Goal: Task Accomplishment & Management: Complete application form

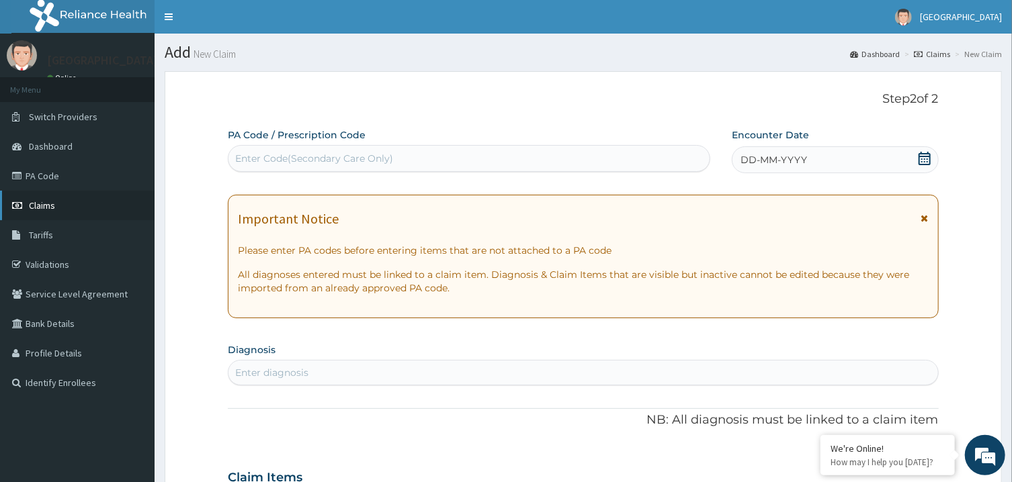
click at [58, 197] on link "Claims" at bounding box center [77, 206] width 154 height 30
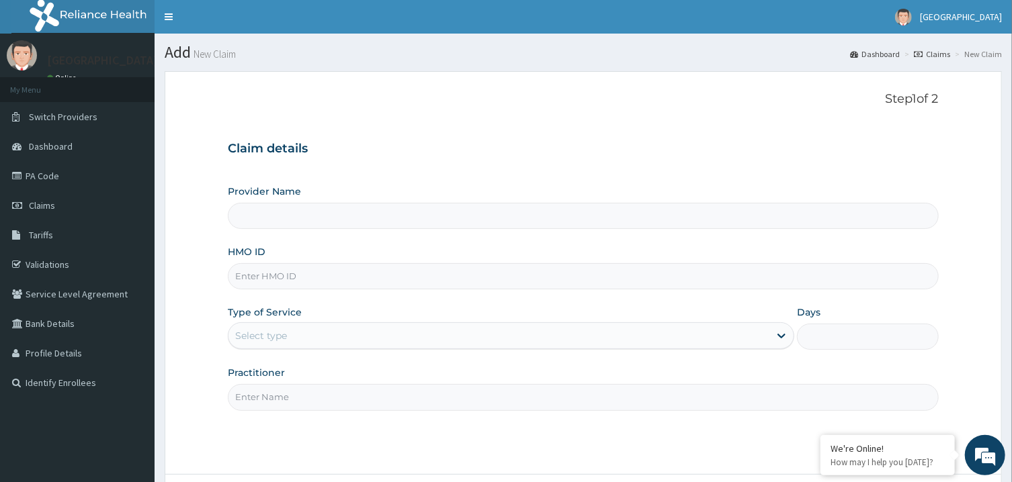
type input "[GEOGRAPHIC_DATA]"
paste input "gsv/11208/a"
type input "gsv/11208/a"
click at [334, 340] on div "Select type" at bounding box center [498, 335] width 541 height 21
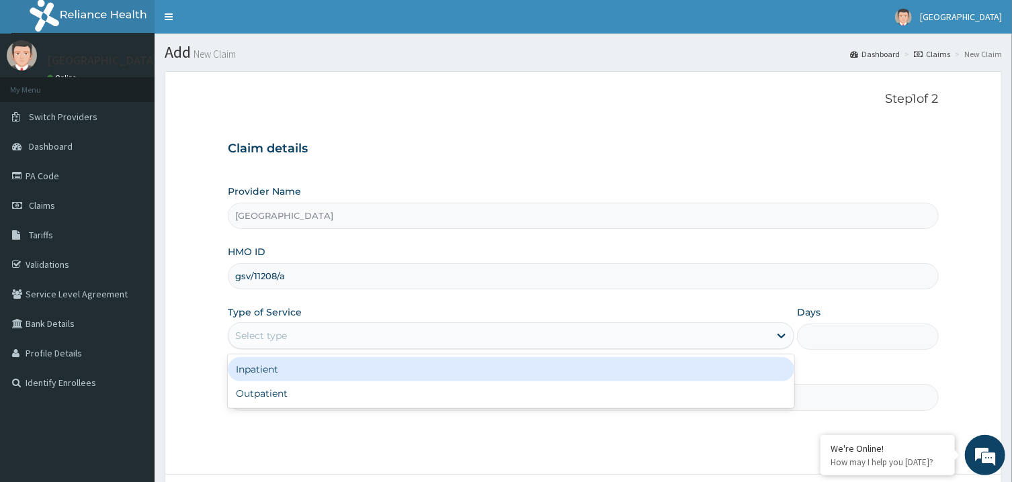
click at [326, 369] on div "Inpatient" at bounding box center [511, 369] width 566 height 24
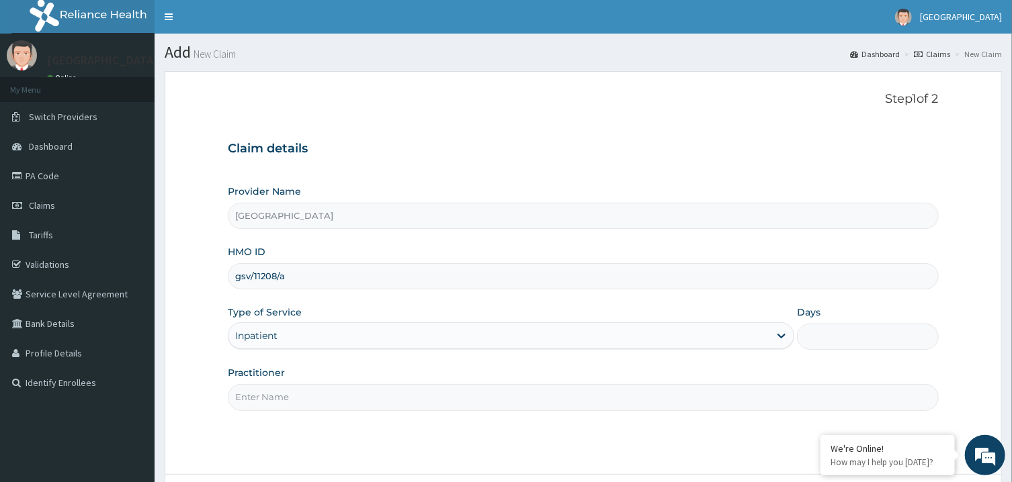
click at [829, 332] on input "Days" at bounding box center [868, 337] width 142 height 26
type input "2"
click at [783, 399] on input "Practitioner" at bounding box center [583, 397] width 710 height 26
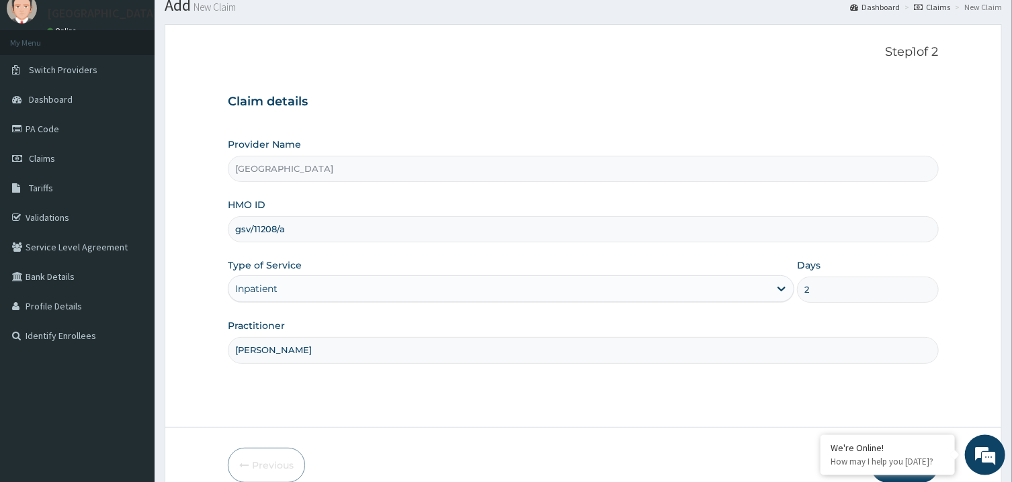
scroll to position [113, 0]
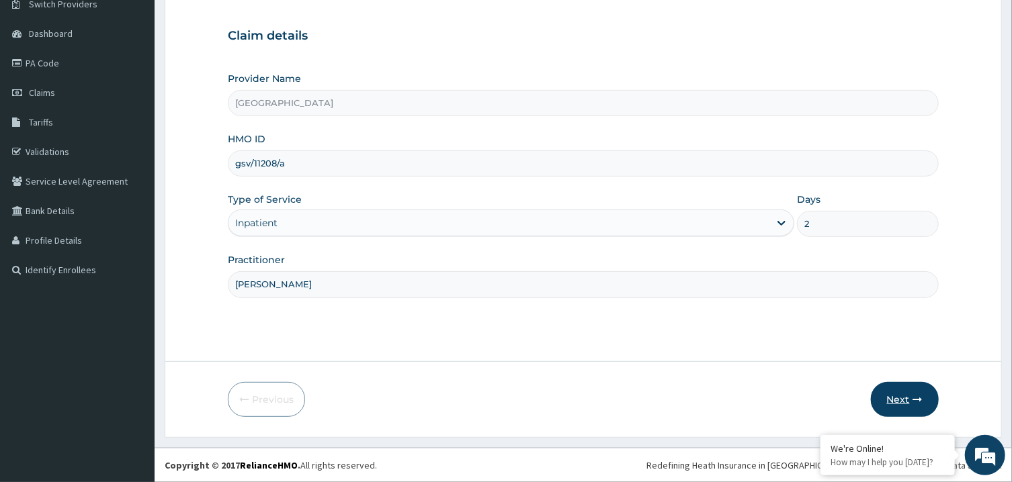
type input "[PERSON_NAME]"
click at [901, 400] on button "Next" at bounding box center [904, 399] width 68 height 35
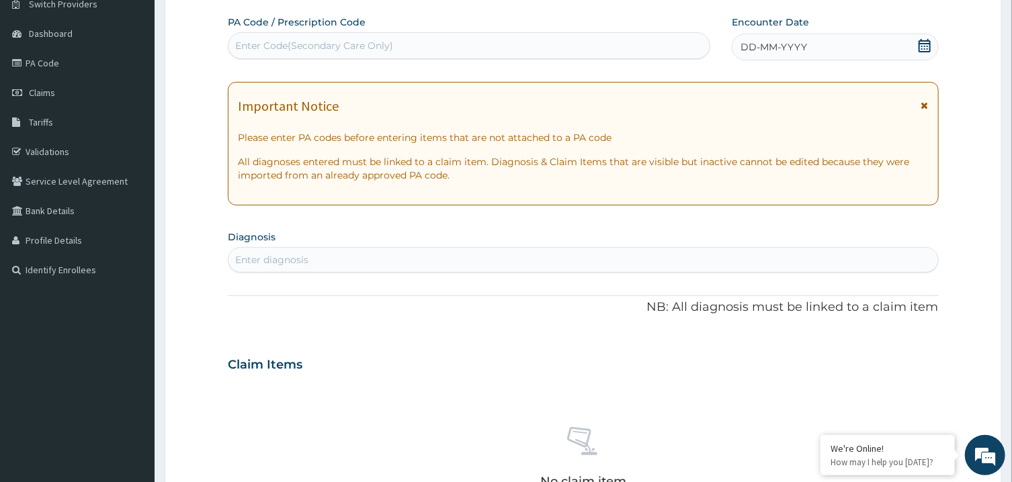
click at [559, 44] on div "Enter Code(Secondary Care Only)" at bounding box center [468, 45] width 481 height 21
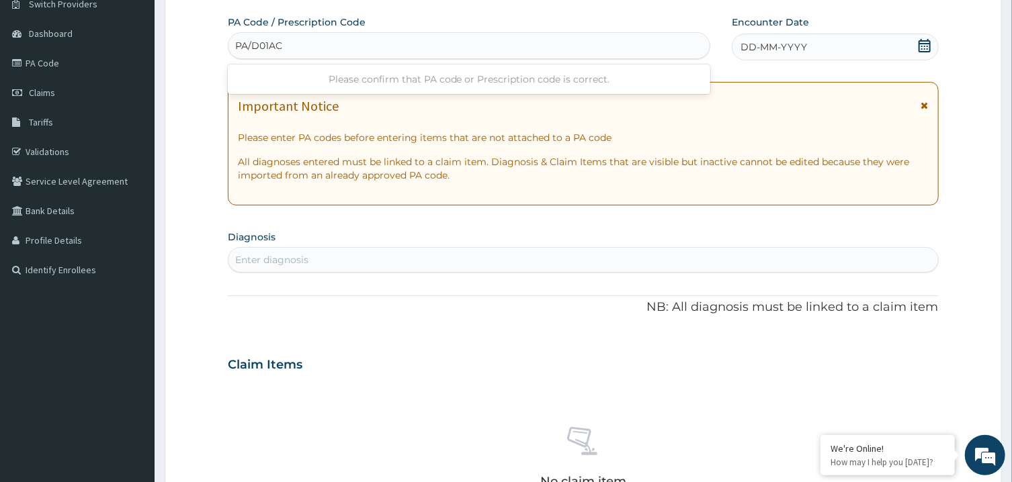
type input "PA/D01AC1"
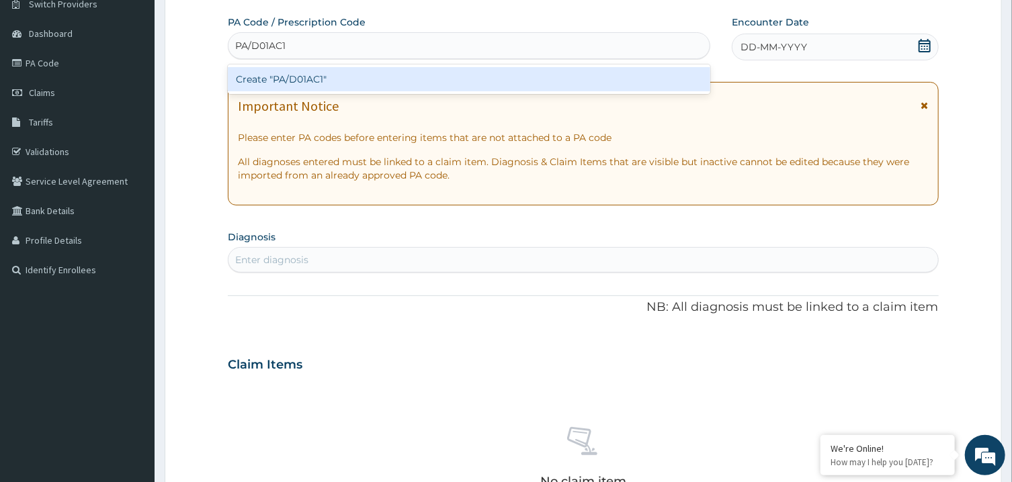
click at [555, 72] on div "Create "PA/D01AC1"" at bounding box center [469, 79] width 482 height 24
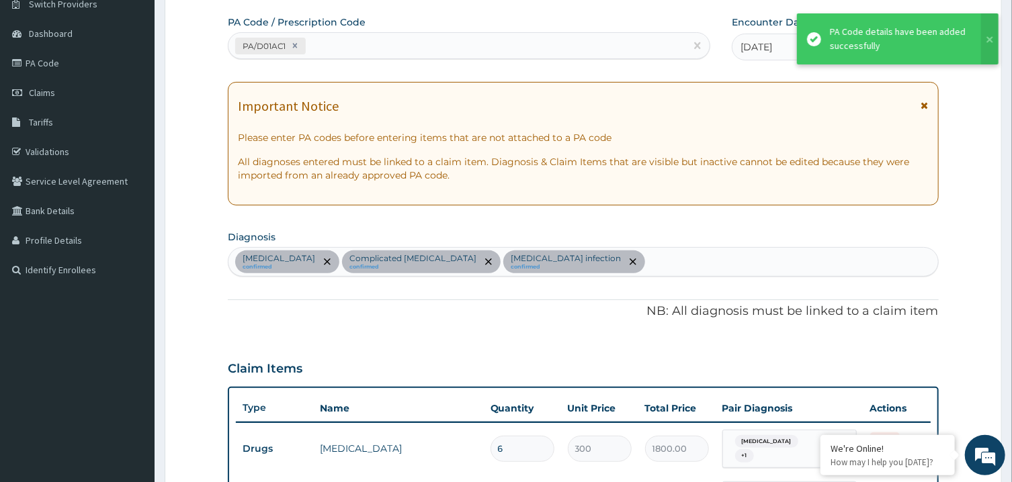
scroll to position [917, 0]
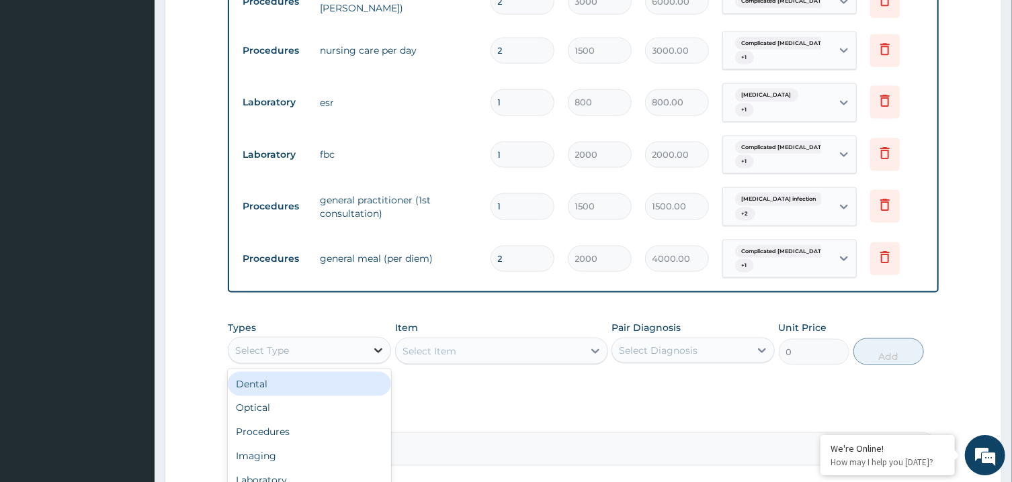
click at [367, 338] on div at bounding box center [378, 350] width 24 height 24
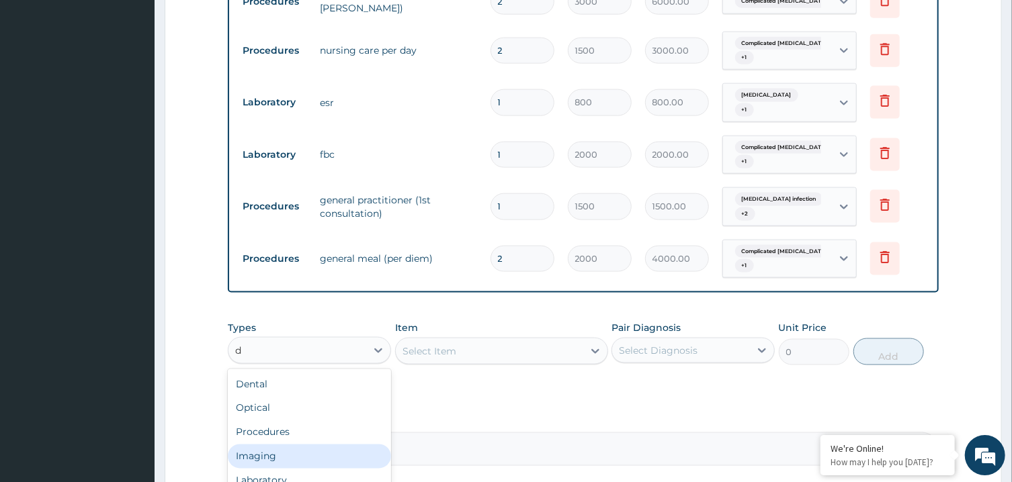
type input "dr"
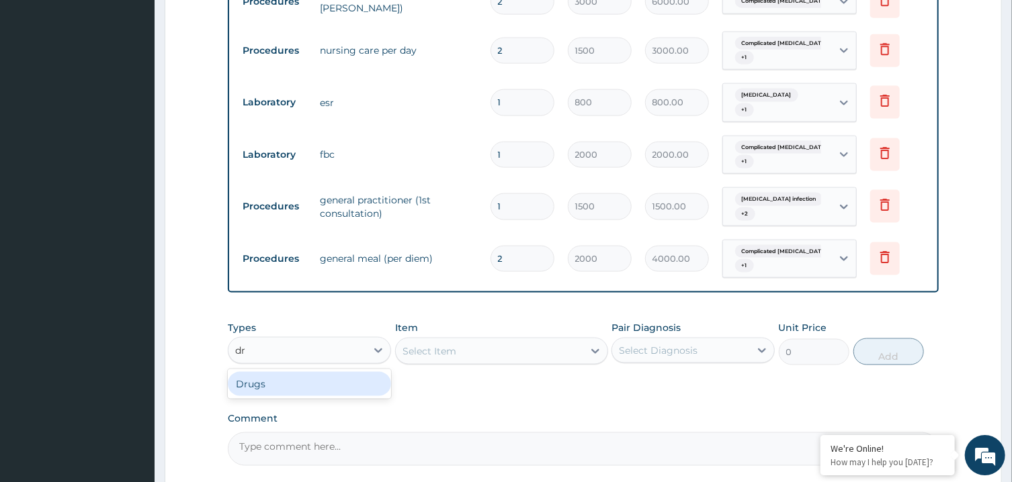
click at [329, 371] on div "Drugs" at bounding box center [309, 383] width 163 height 24
click at [478, 337] on div "Select Item" at bounding box center [501, 350] width 213 height 27
click at [478, 340] on div "Select Item" at bounding box center [489, 350] width 187 height 21
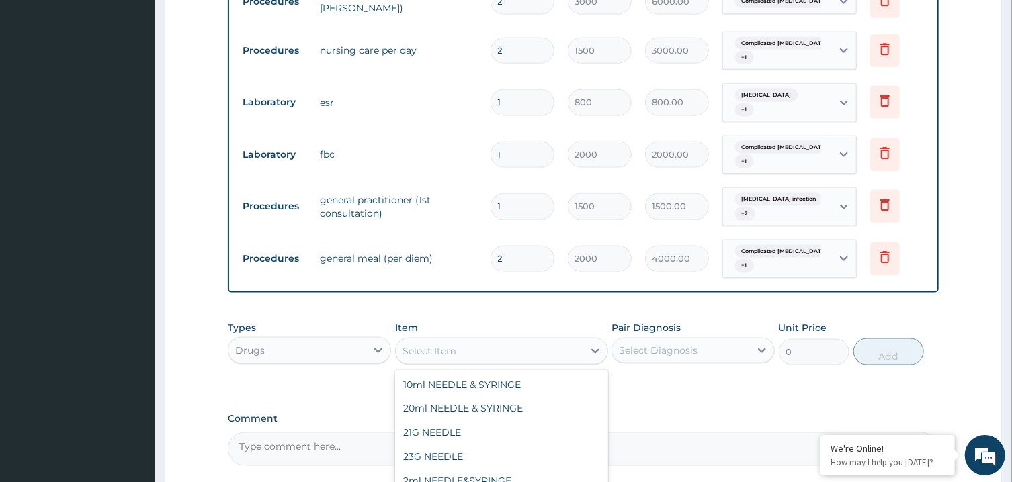
type input "30"
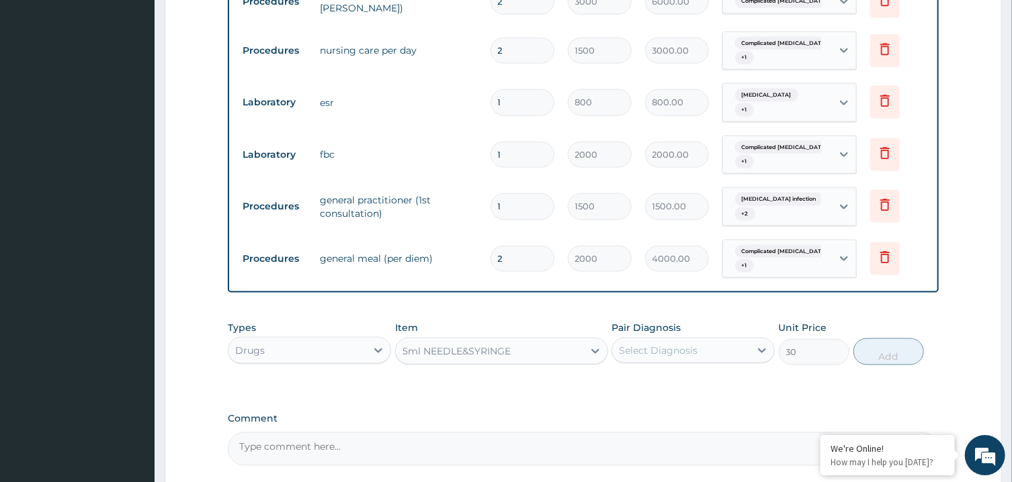
click at [701, 339] on div "Select Diagnosis" at bounding box center [681, 349] width 138 height 21
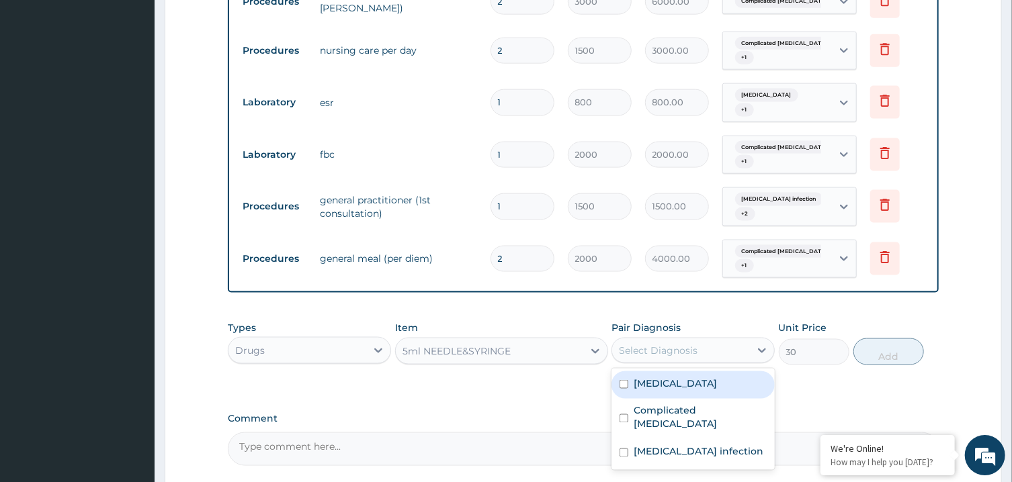
click at [706, 371] on div "[MEDICAL_DATA]" at bounding box center [692, 385] width 163 height 28
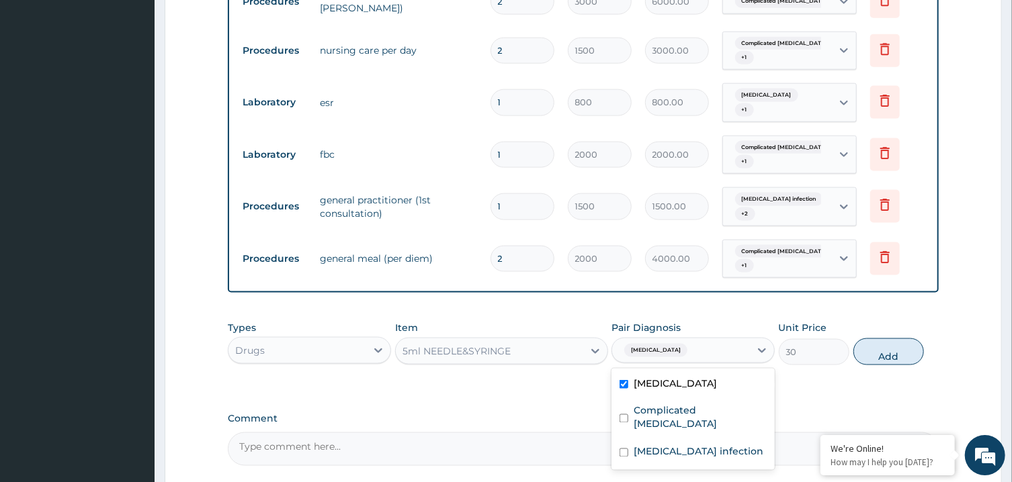
checkbox input "true"
click at [719, 398] on div "Complicated [MEDICAL_DATA]" at bounding box center [692, 418] width 163 height 41
checkbox input "true"
click at [875, 338] on button "Add" at bounding box center [888, 351] width 71 height 27
type input "0"
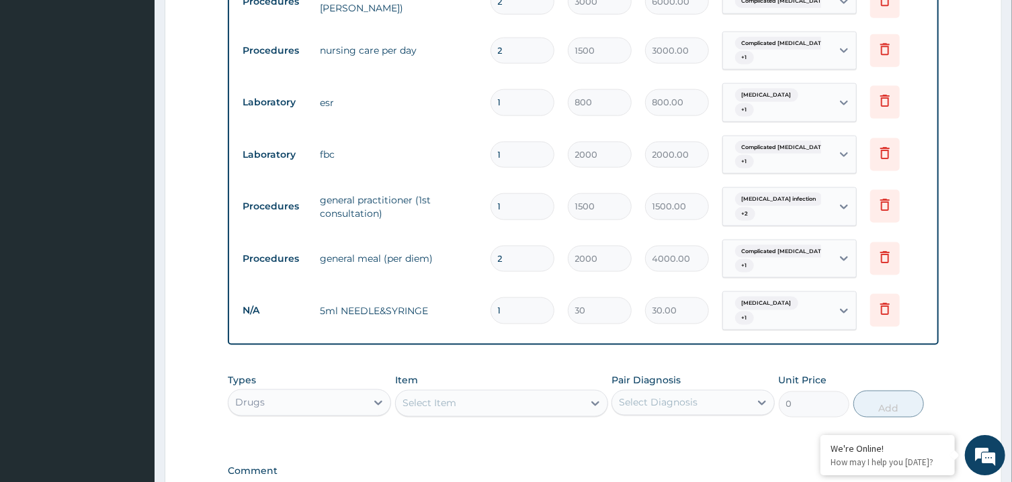
click at [515, 392] on div "Select Item" at bounding box center [489, 402] width 187 height 21
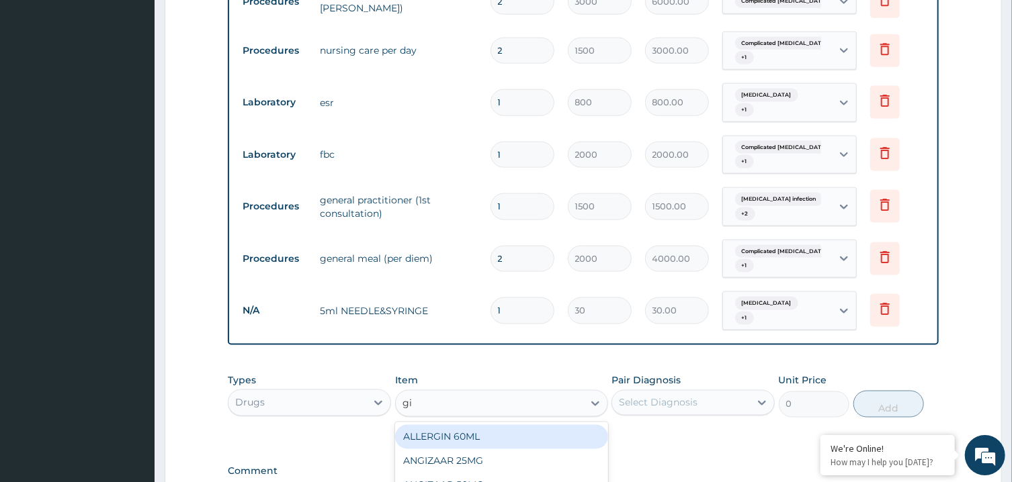
type input "giv"
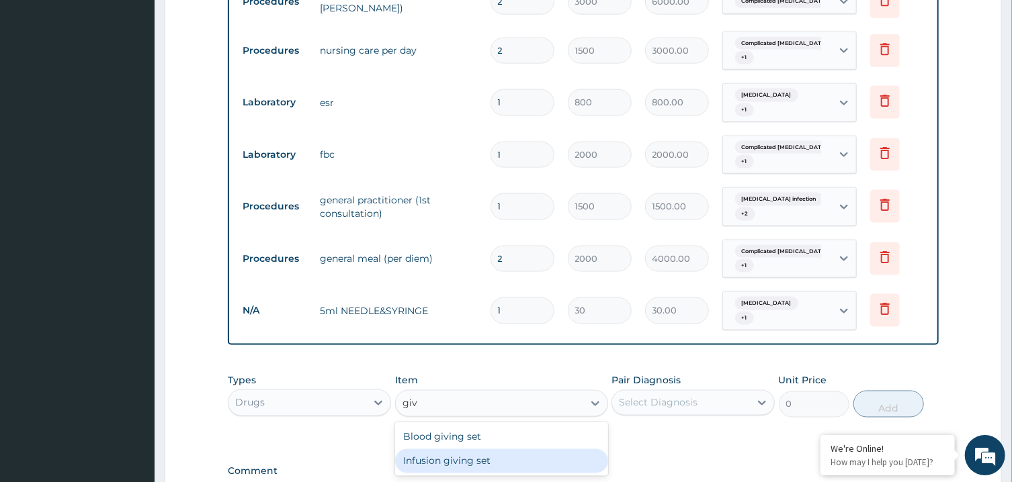
click at [491, 449] on div "Infusion giving set" at bounding box center [501, 461] width 213 height 24
type input "250"
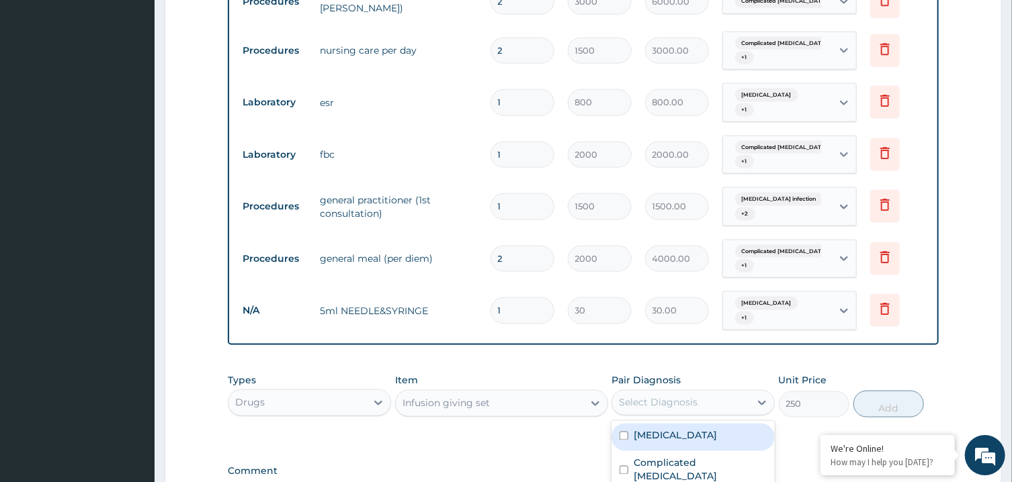
click at [670, 392] on div "Select Diagnosis" at bounding box center [681, 402] width 138 height 21
click at [697, 423] on div "[MEDICAL_DATA]" at bounding box center [692, 437] width 163 height 28
checkbox input "true"
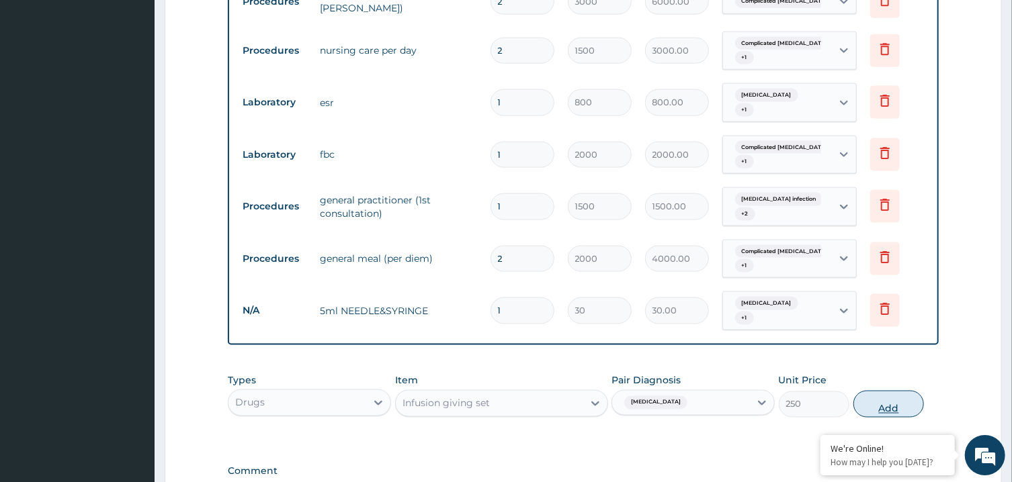
click at [879, 390] on button "Add" at bounding box center [888, 403] width 71 height 27
type input "0"
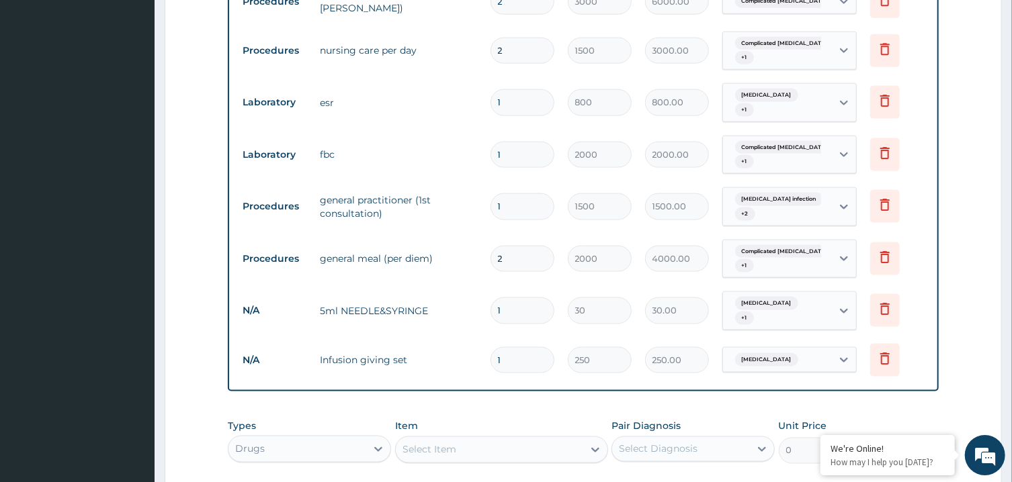
click at [560, 439] on div "Select Item" at bounding box center [489, 449] width 187 height 21
type input "[PERSON_NAME]"
click at [545, 471] on div "IV cannula,16G shot with injection" at bounding box center [501, 483] width 213 height 24
type input "350"
click at [637, 438] on div "Select Diagnosis" at bounding box center [681, 448] width 138 height 21
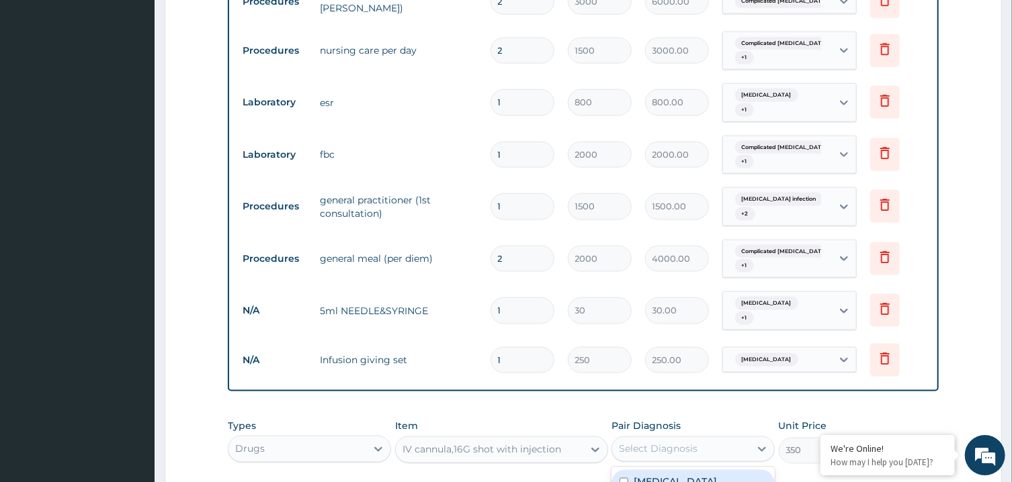
click at [658, 475] on label "[MEDICAL_DATA]" at bounding box center [674, 481] width 83 height 13
checkbox input "true"
click at [890, 437] on button "Add" at bounding box center [888, 450] width 71 height 27
type input "0"
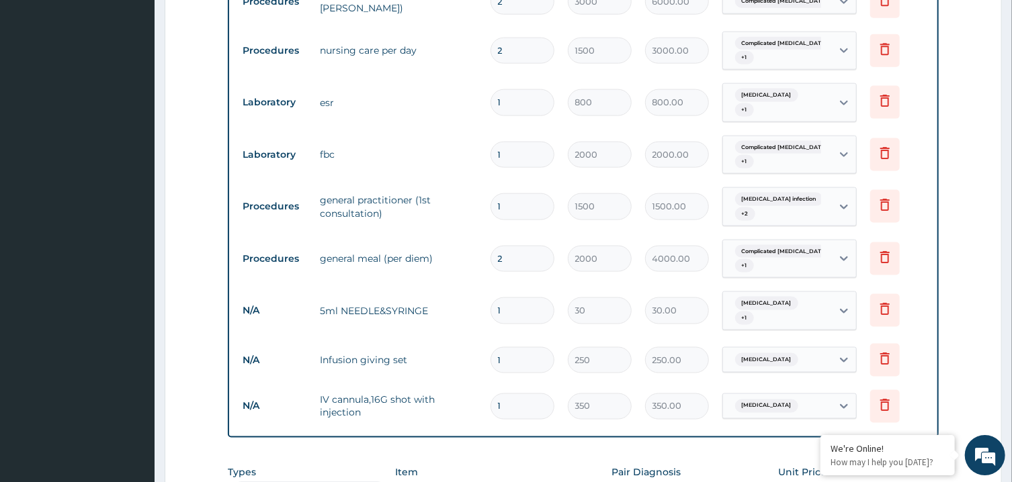
click at [514, 297] on input "1" at bounding box center [522, 310] width 64 height 26
type input "6"
type input "180.00"
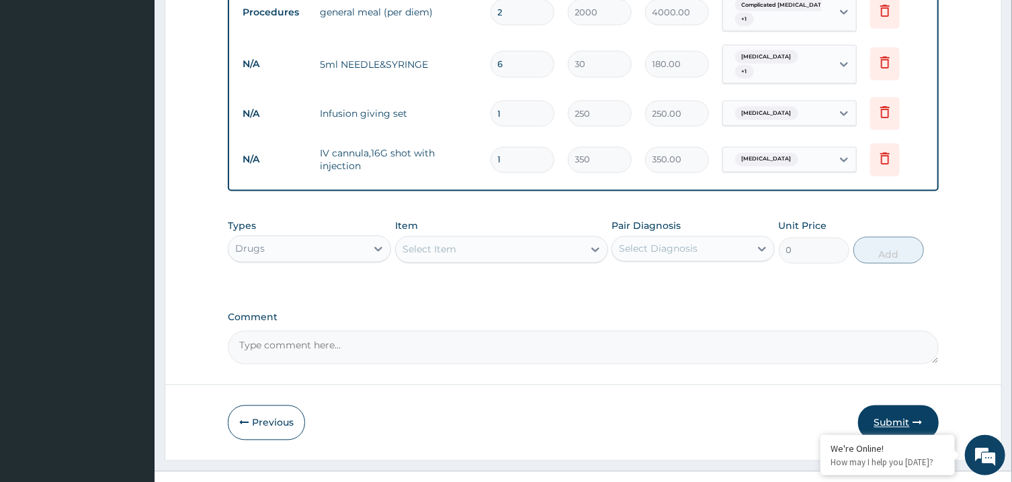
type input "6"
click at [896, 406] on button "Submit" at bounding box center [898, 423] width 81 height 35
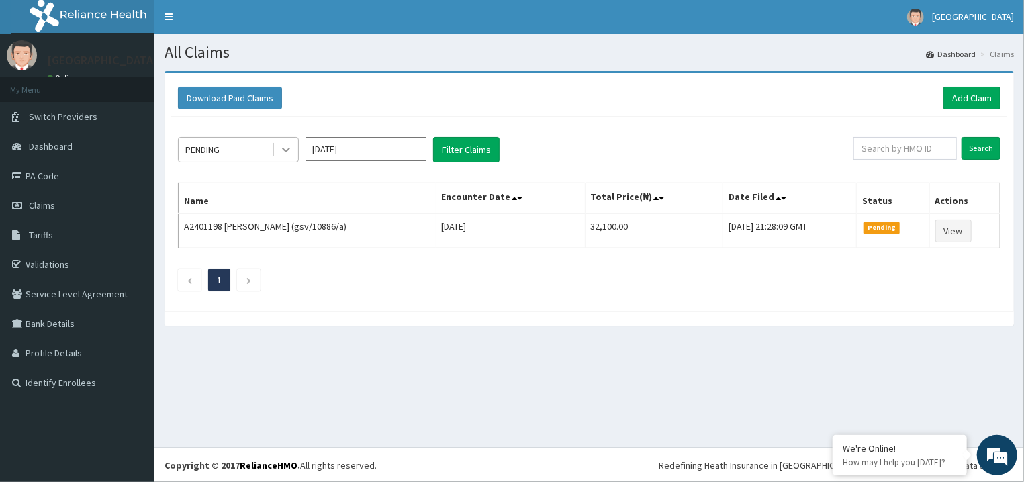
click at [282, 150] on icon at bounding box center [285, 149] width 13 height 13
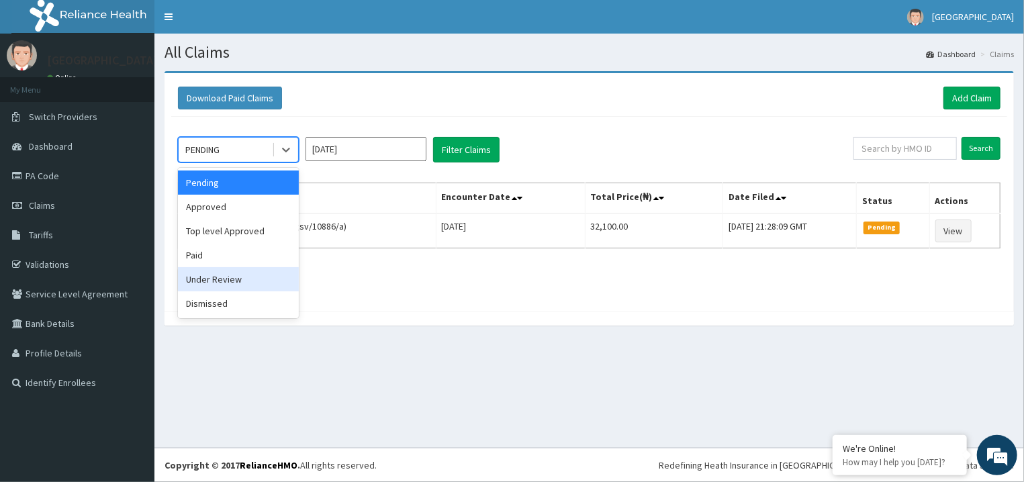
click at [249, 284] on div "Under Review" at bounding box center [238, 279] width 121 height 24
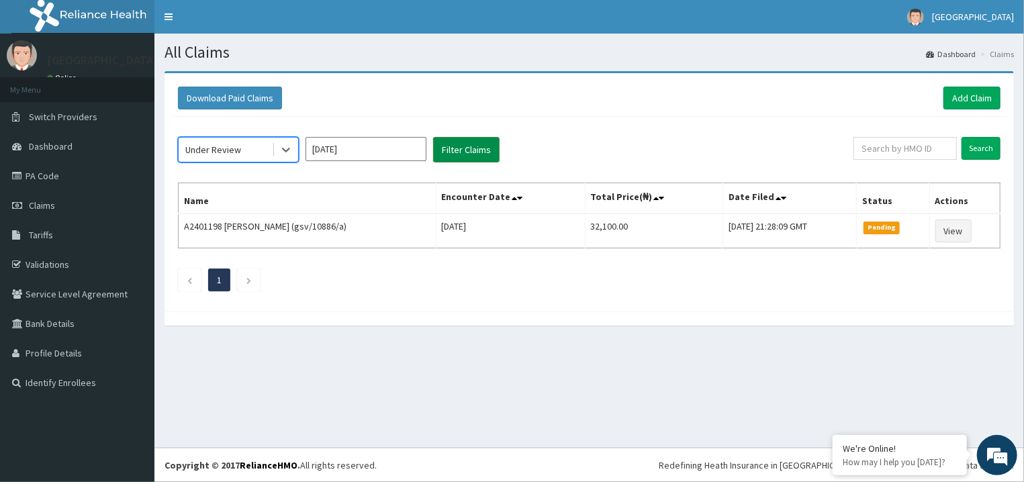
click at [451, 158] on button "Filter Claims" at bounding box center [466, 150] width 66 height 26
